Goal: Navigation & Orientation: Find specific page/section

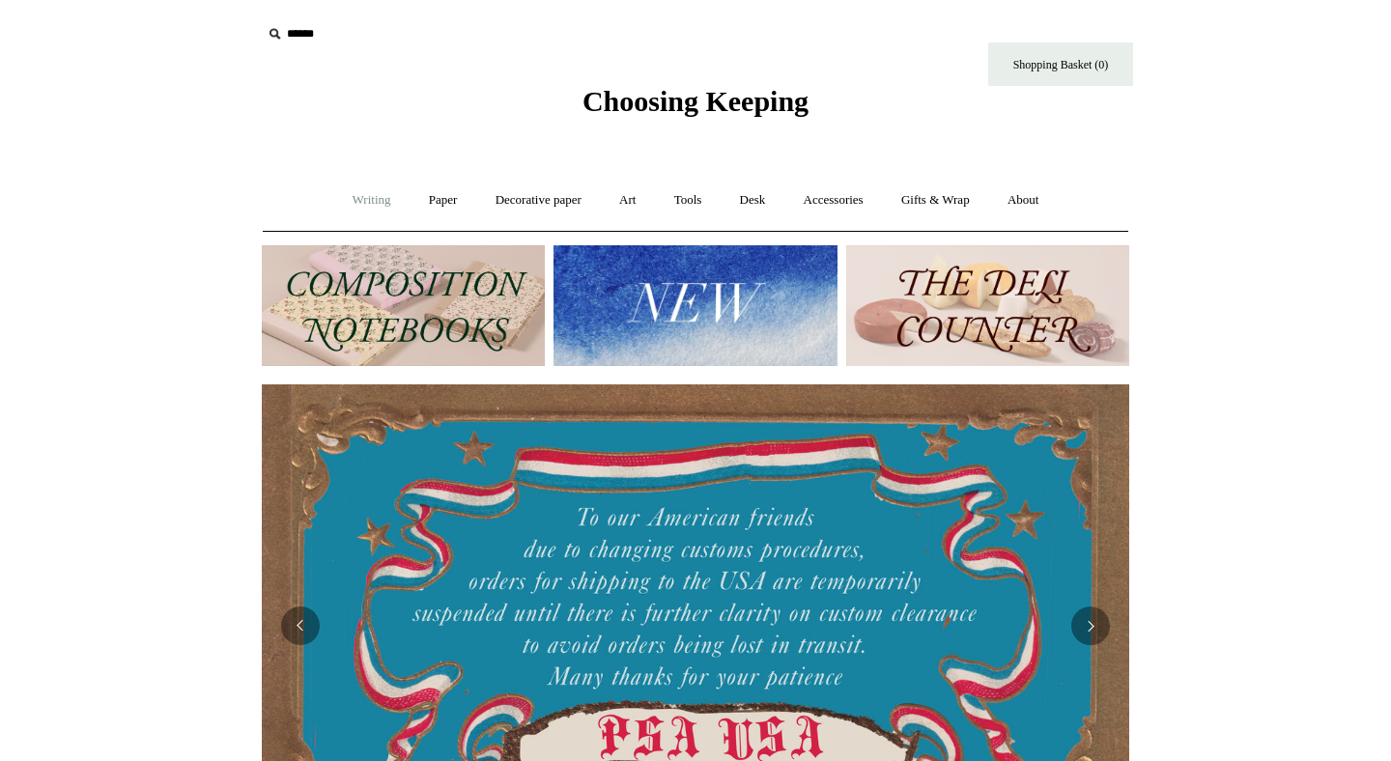
click at [358, 201] on link "Writing +" at bounding box center [371, 200] width 73 height 51
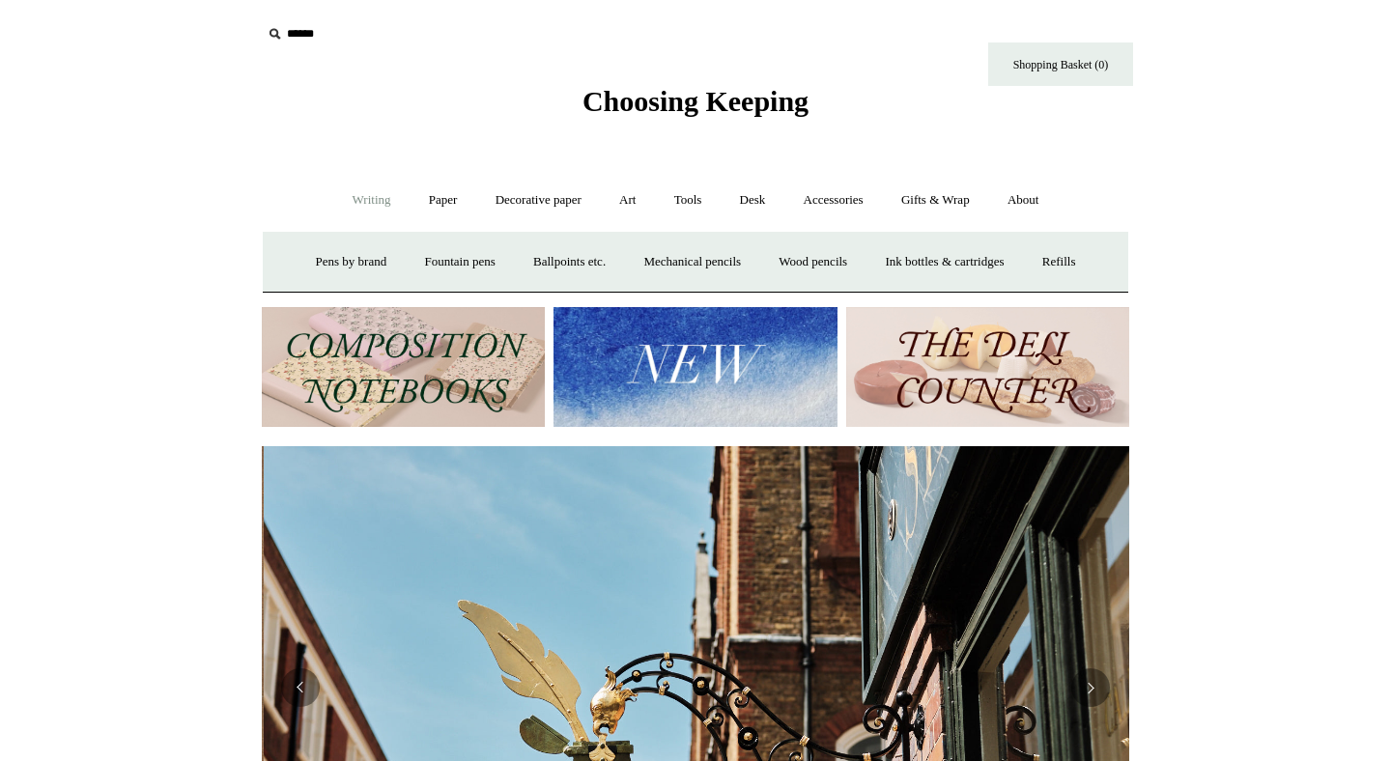
scroll to position [0, 868]
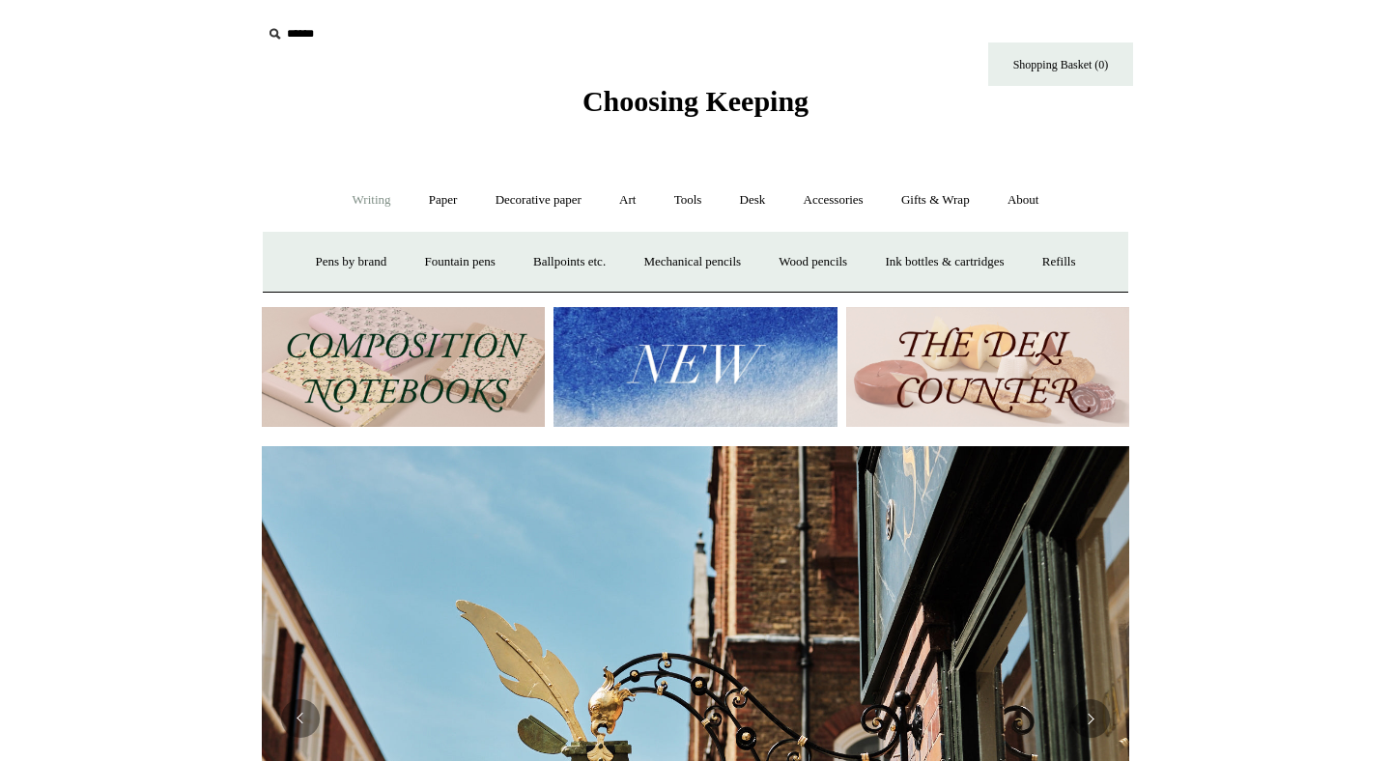
click at [358, 204] on link "Writing -" at bounding box center [371, 200] width 73 height 51
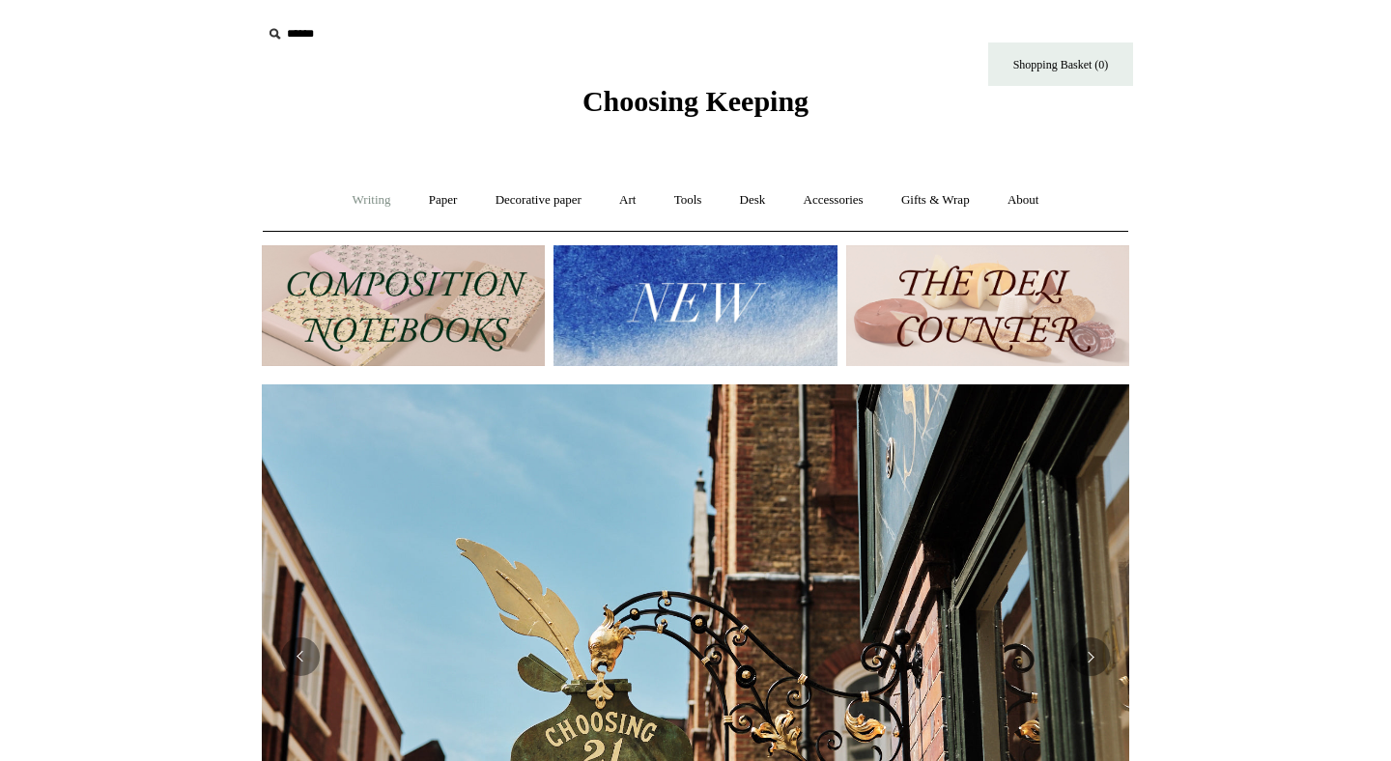
click at [358, 204] on link "Writing +" at bounding box center [371, 200] width 73 height 51
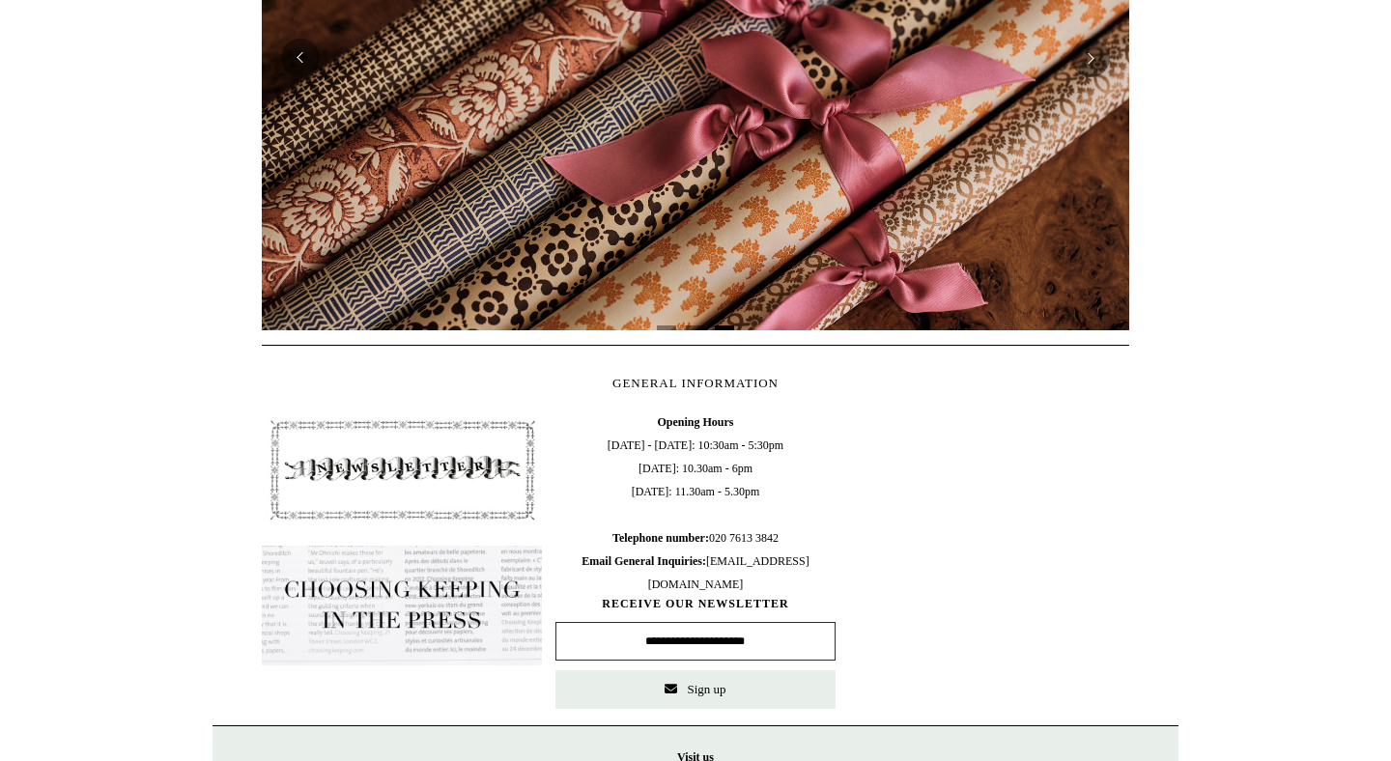
scroll to position [109, 0]
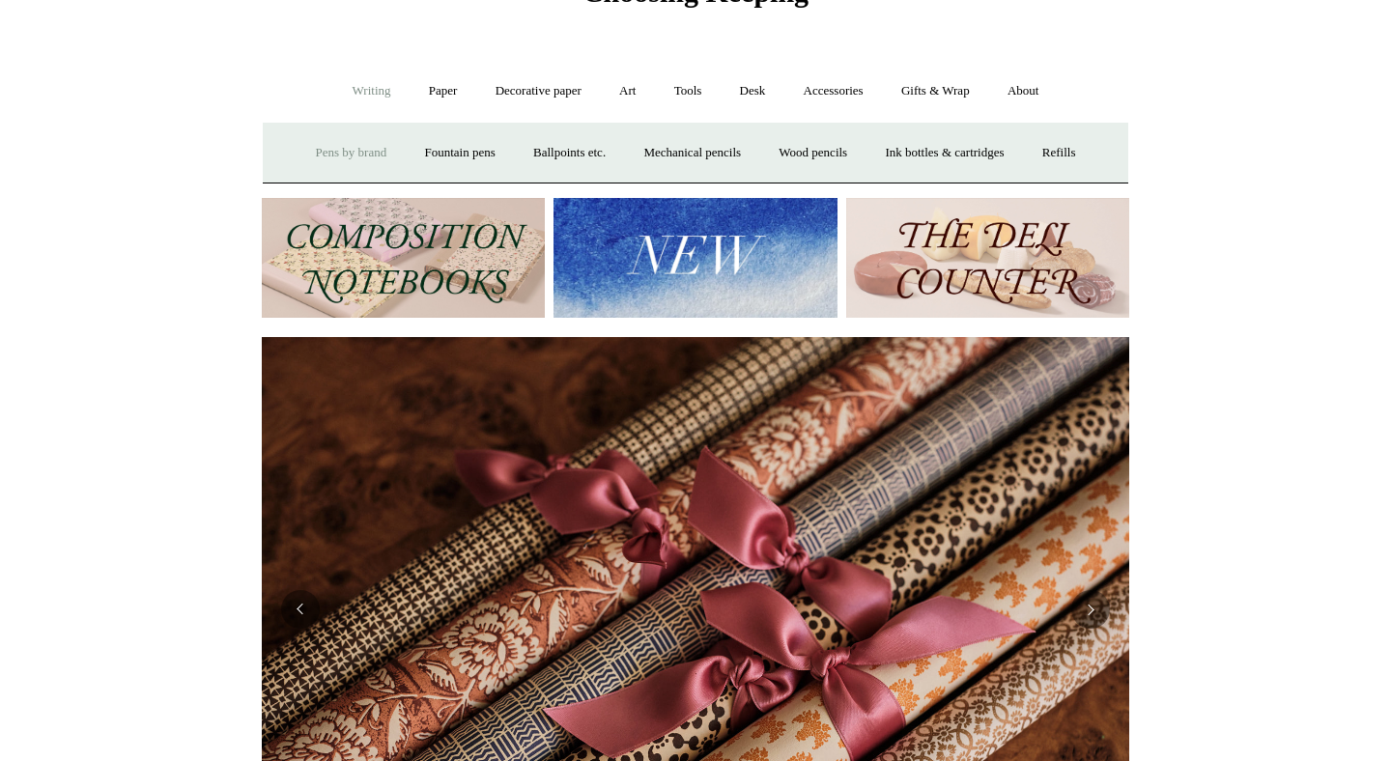
click at [336, 153] on link "Pens by brand +" at bounding box center [352, 153] width 106 height 51
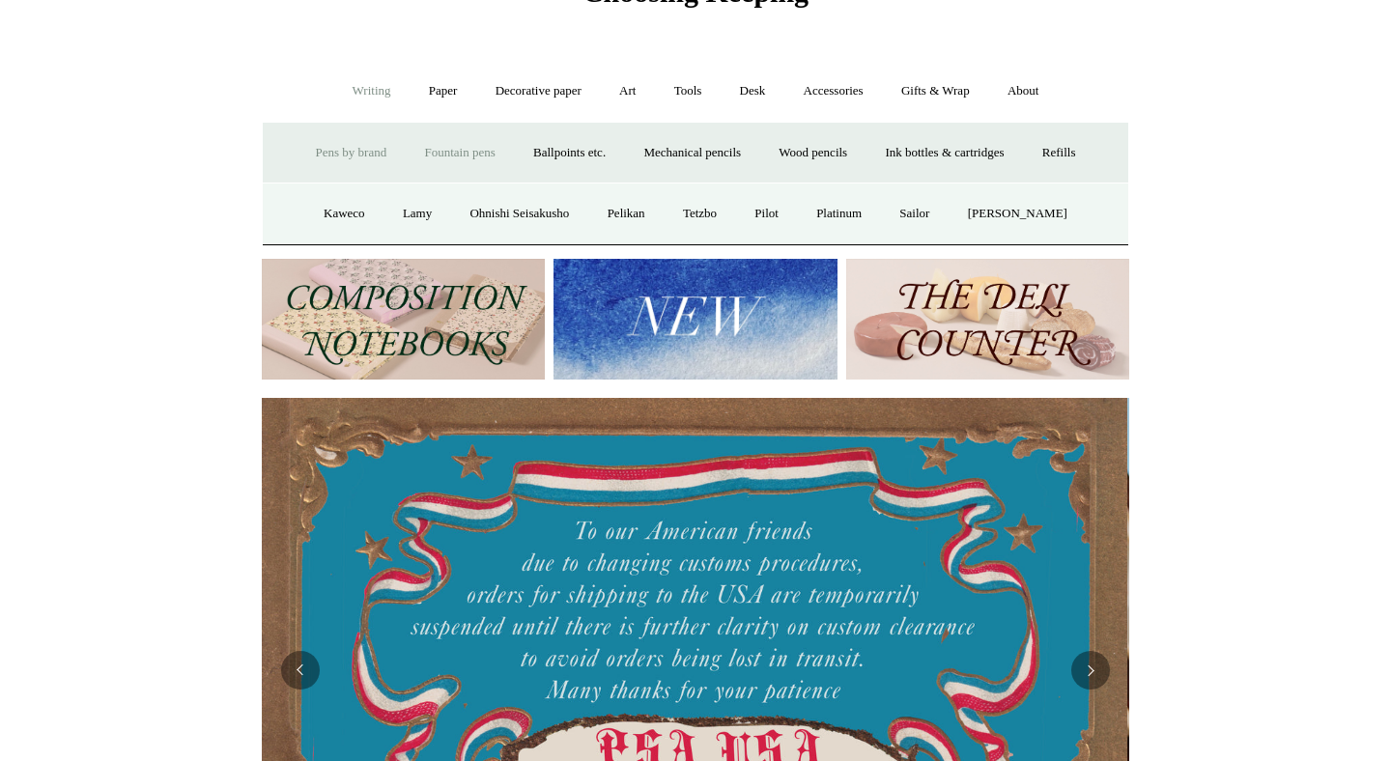
scroll to position [0, 0]
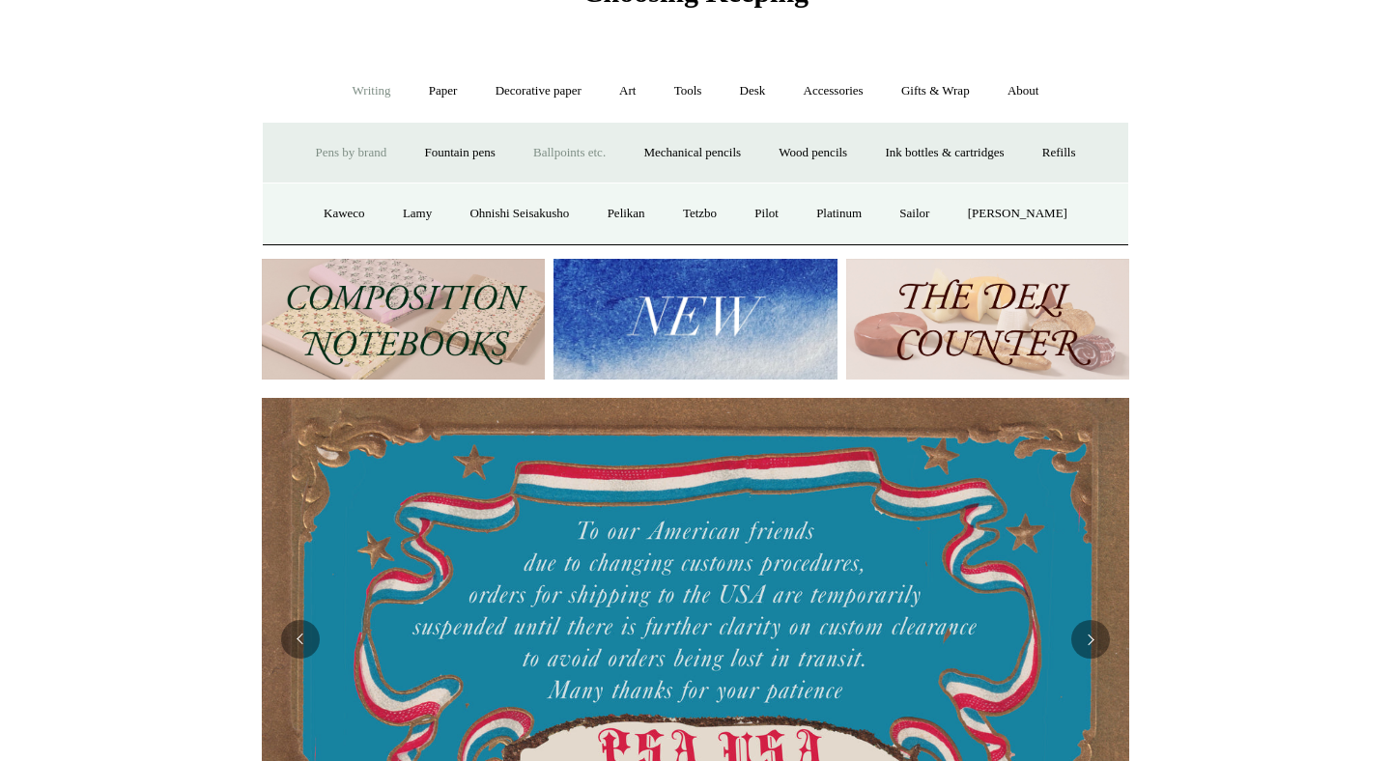
click at [540, 154] on link "Ballpoints etc. +" at bounding box center [569, 153] width 107 height 51
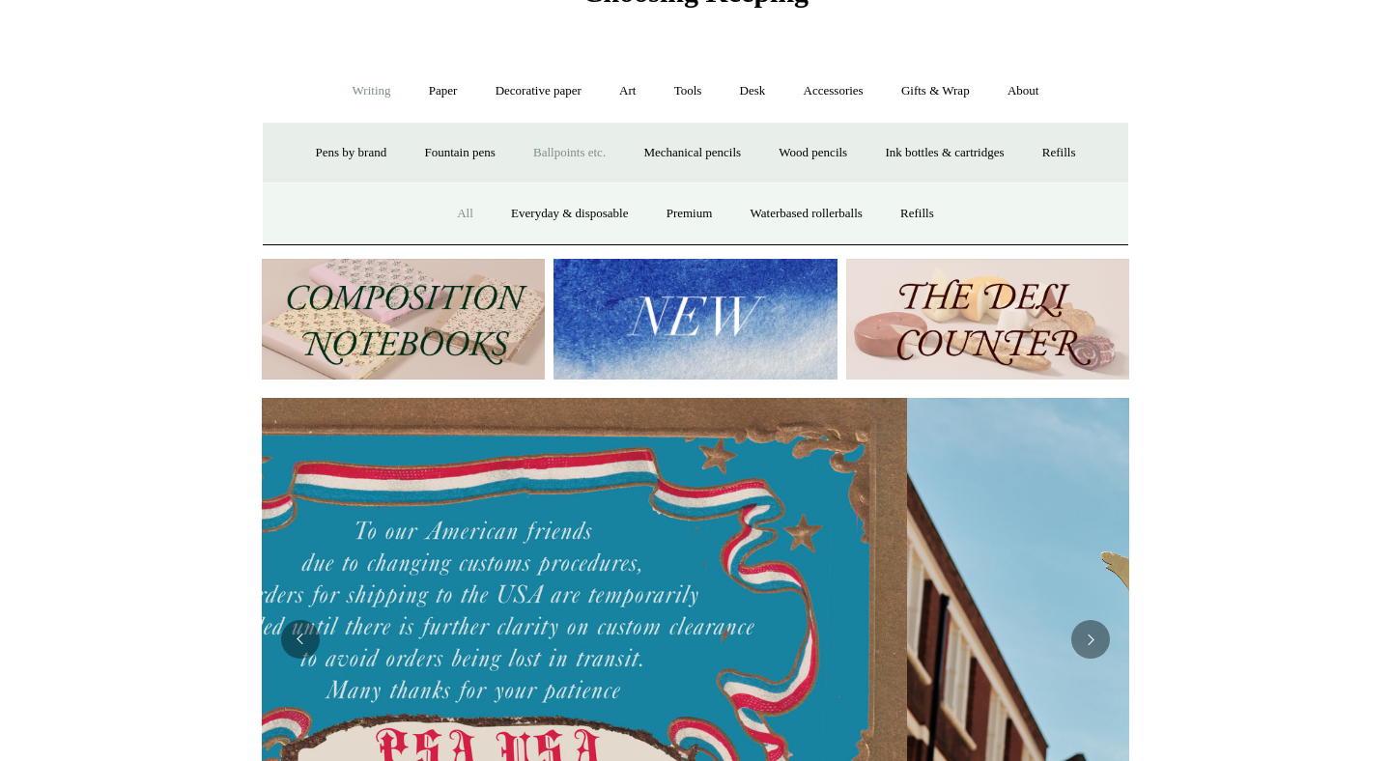
scroll to position [0, 742]
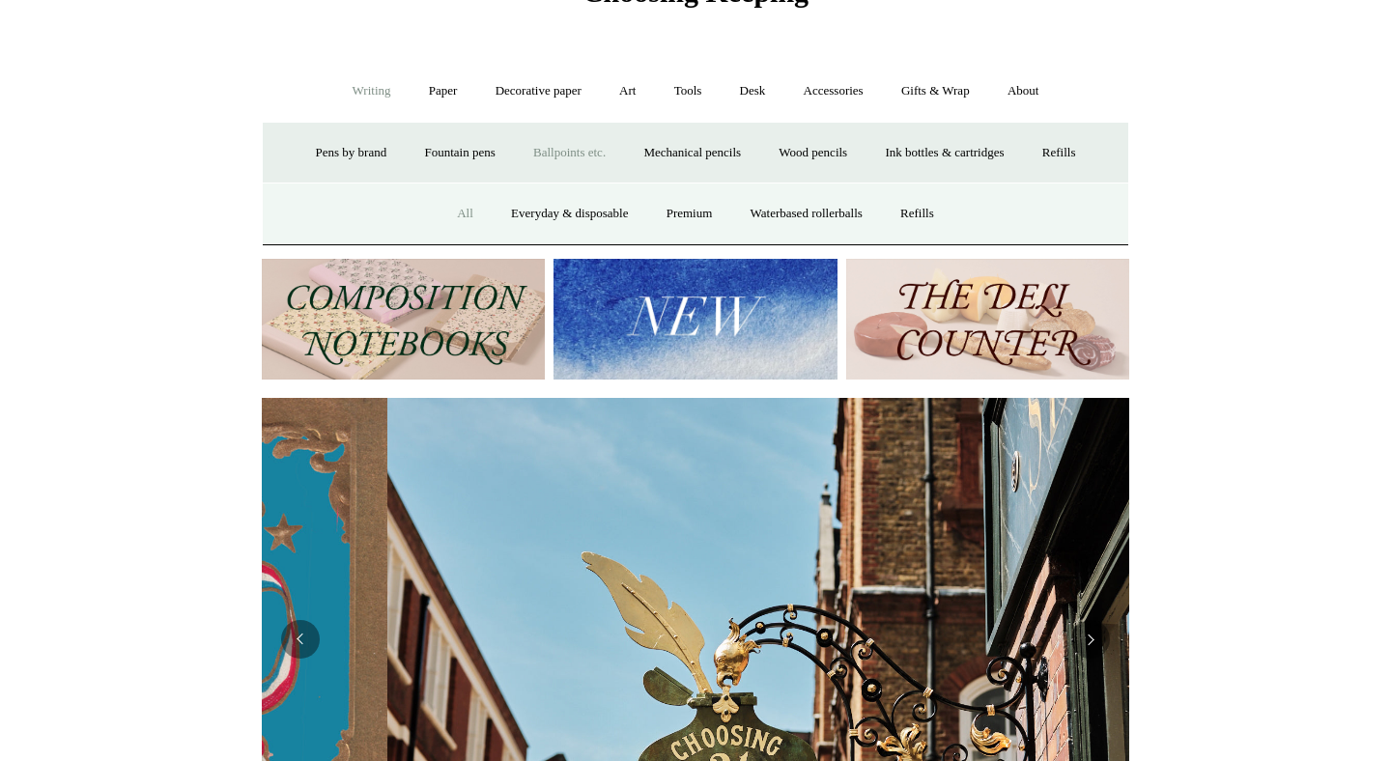
click at [454, 219] on link "All" at bounding box center [465, 213] width 51 height 51
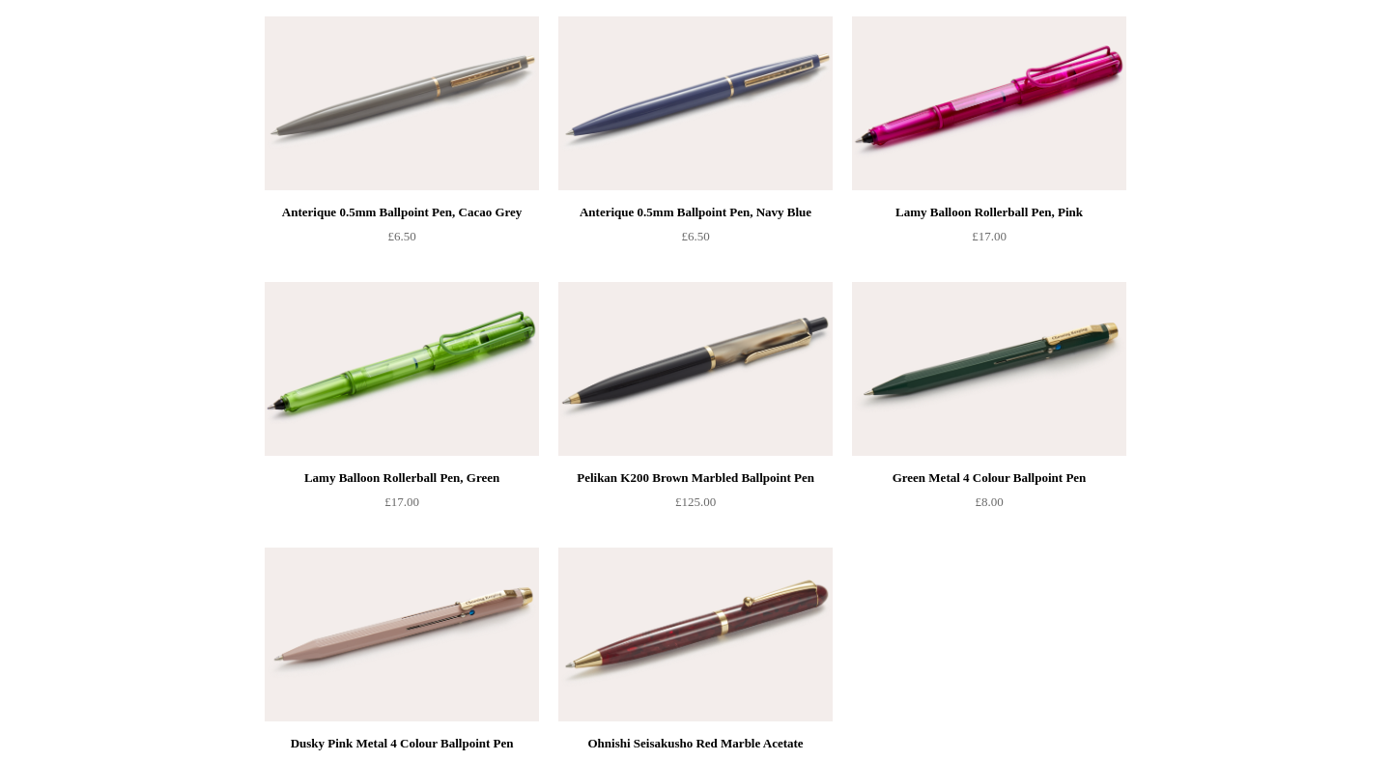
scroll to position [9102, 0]
